Goal: Task Accomplishment & Management: Manage account settings

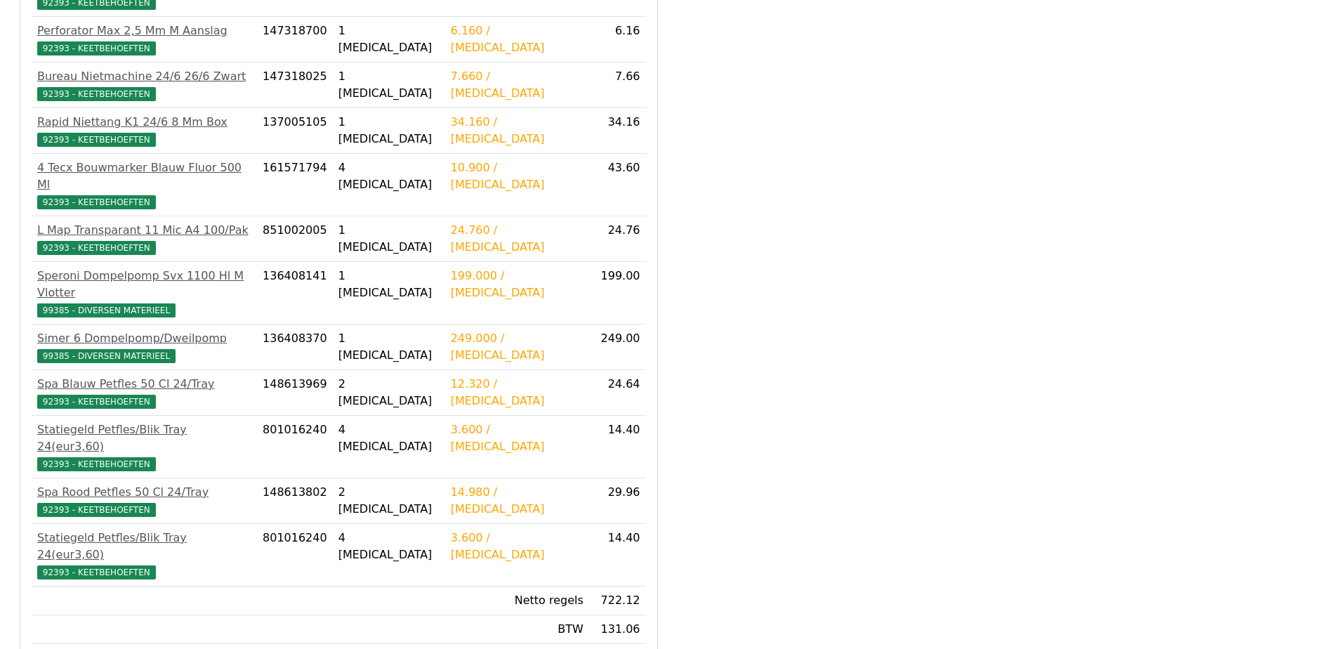
scroll to position [598, 0]
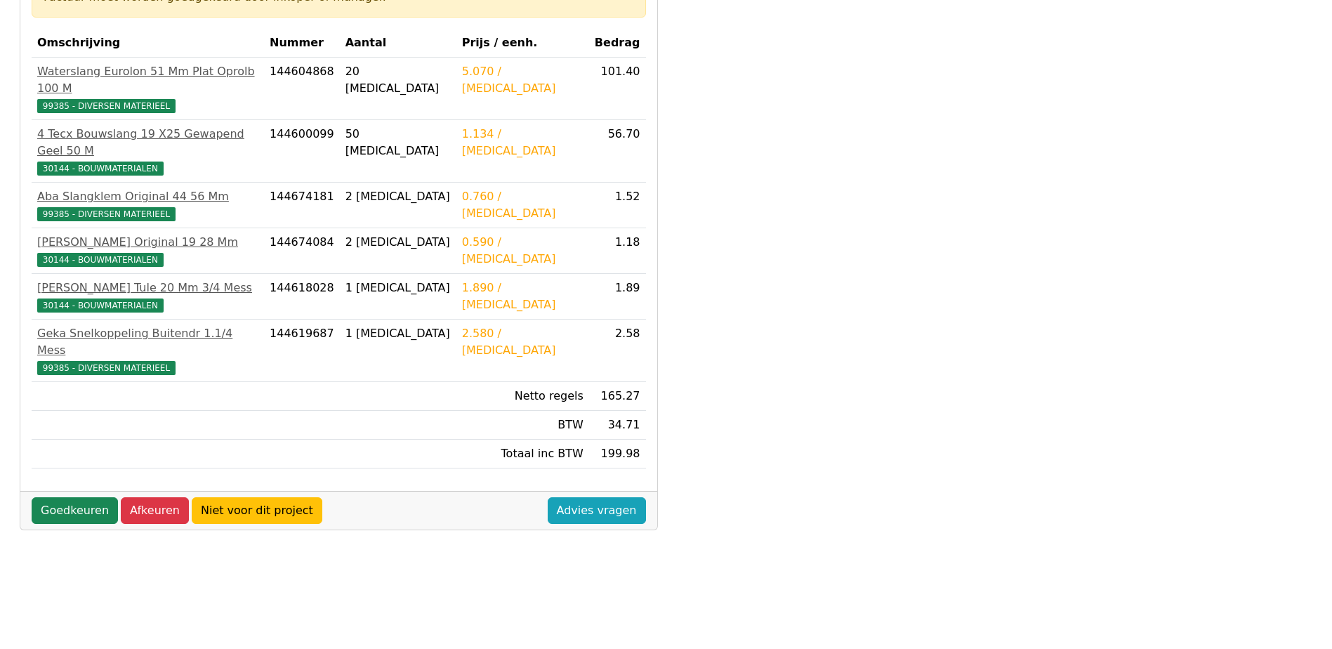
scroll to position [392, 0]
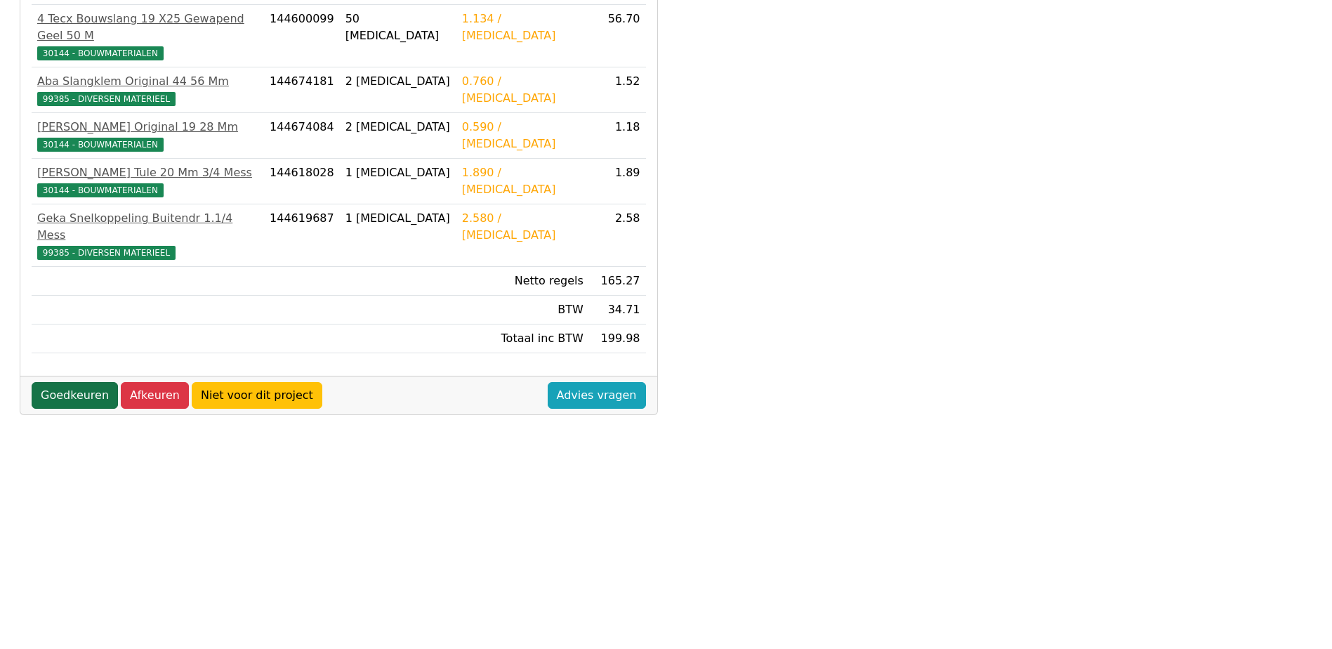
click at [82, 382] on link "Goedkeuren" at bounding box center [75, 395] width 86 height 27
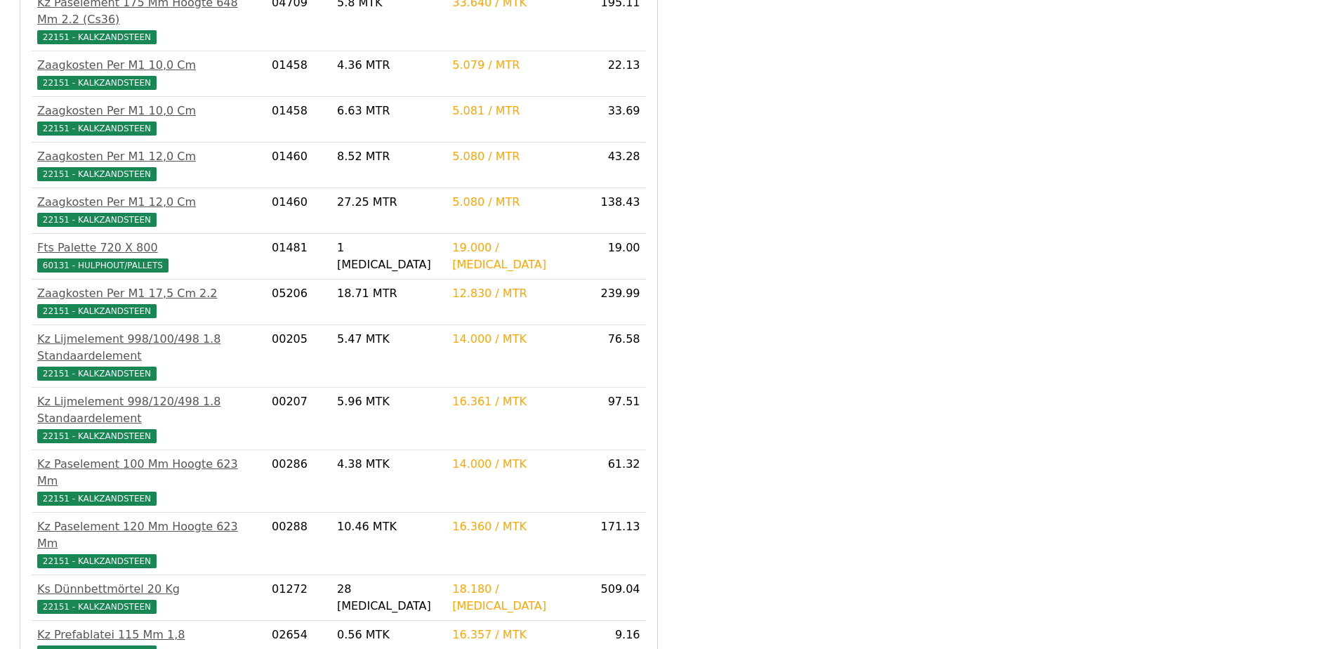
scroll to position [2457, 0]
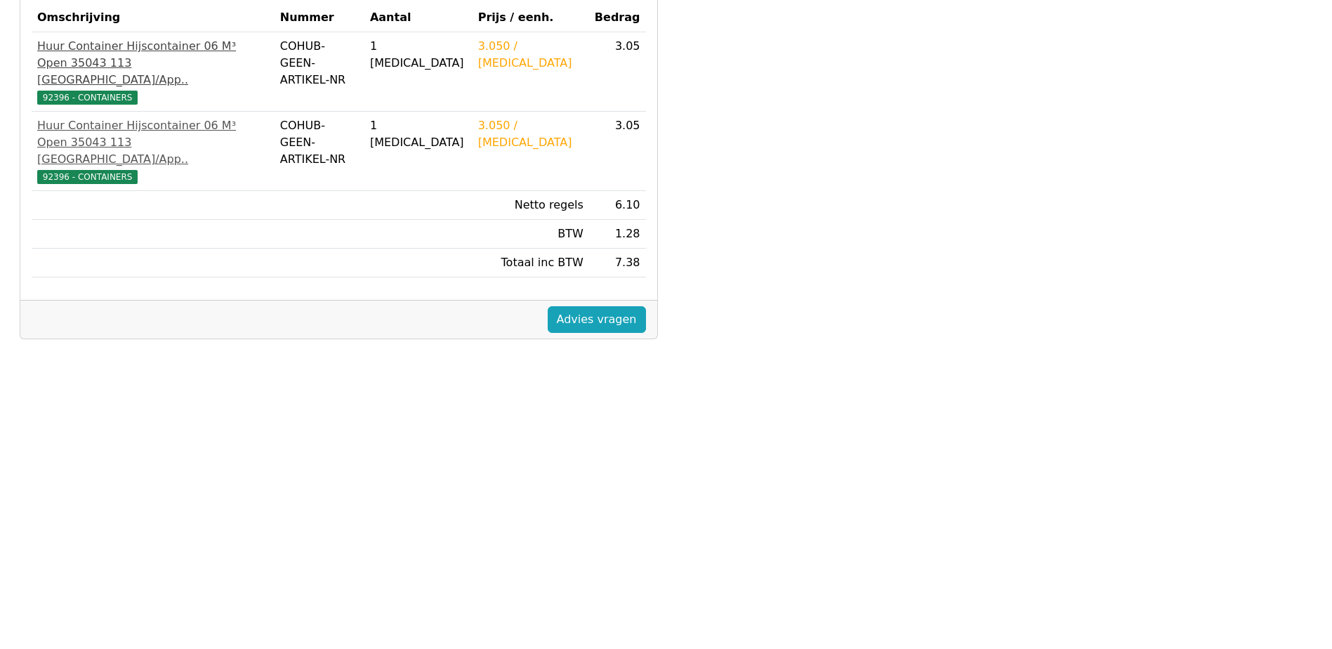
scroll to position [41, 0]
